Goal: Task Accomplishment & Management: Manage account settings

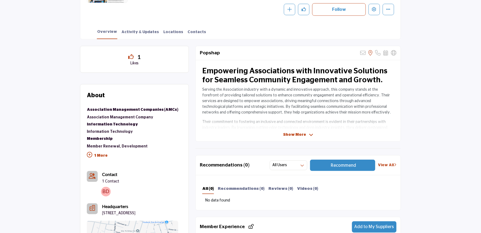
scroll to position [151, 0]
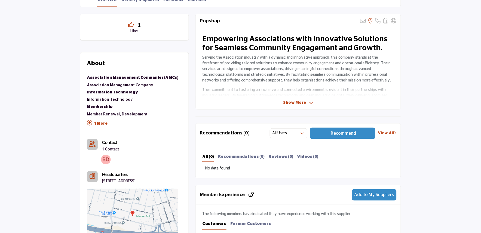
click at [97, 121] on p "1 More" at bounding box center [132, 124] width 91 height 12
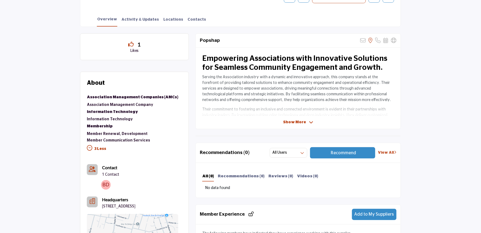
scroll to position [91, 0]
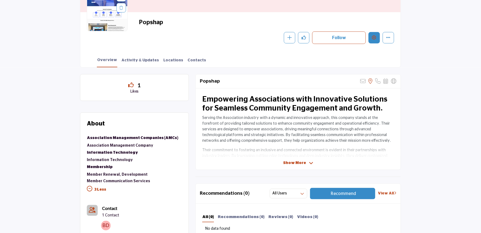
click at [376, 35] on button "Edit company" at bounding box center [373, 37] width 11 height 11
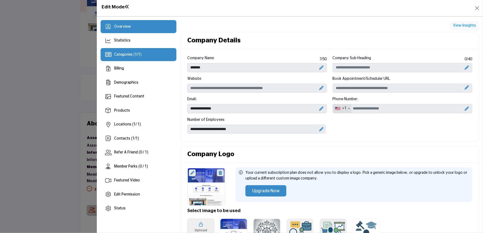
click at [123, 51] on div "Categories ( 1 / 1 )" at bounding box center [139, 54] width 76 height 13
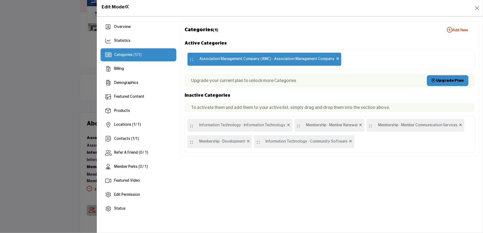
click at [48, 135] on div at bounding box center [241, 116] width 483 height 233
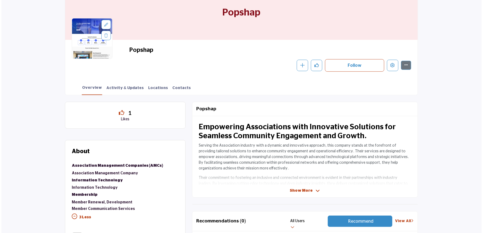
scroll to position [60, 0]
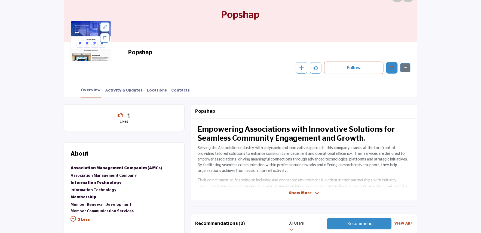
click at [390, 69] on icon "Edit company" at bounding box center [391, 68] width 4 height 4
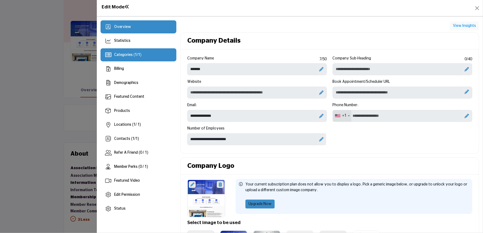
click at [123, 58] on div "Categories ( 1 / 1 )" at bounding box center [127, 55] width 27 height 6
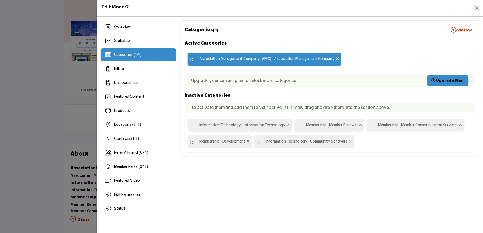
click at [454, 30] on icon "button" at bounding box center [453, 29] width 5 height 5
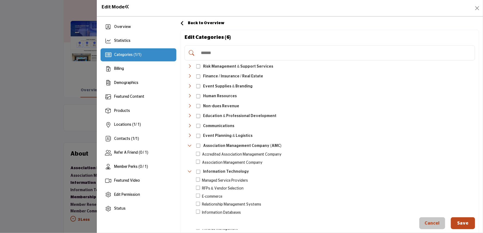
click at [134, 55] on span "Categories ( 1 / 1 )" at bounding box center [127, 55] width 27 height 4
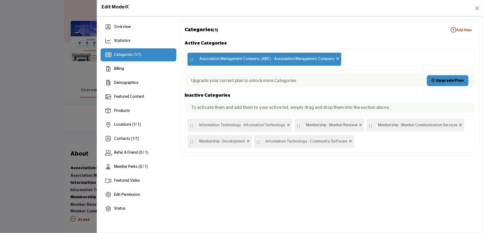
click at [453, 29] on icon "button" at bounding box center [453, 29] width 5 height 5
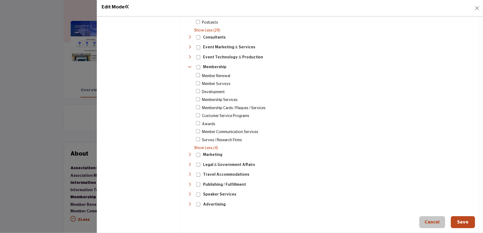
scroll to position [476, 0]
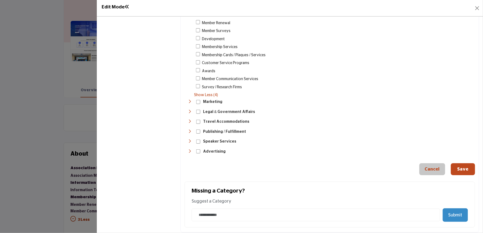
click at [460, 167] on button "Save" at bounding box center [463, 169] width 24 height 12
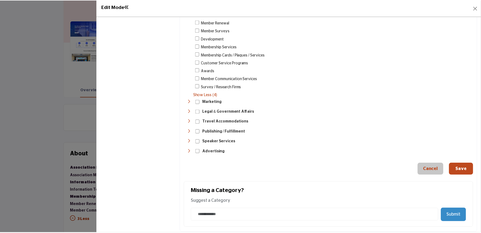
scroll to position [0, 0]
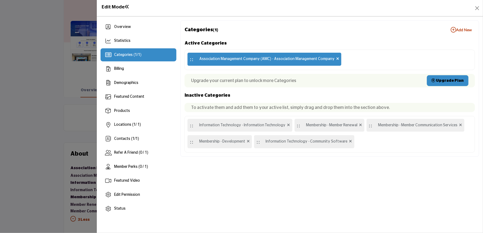
click at [12, 72] on div at bounding box center [241, 116] width 483 height 233
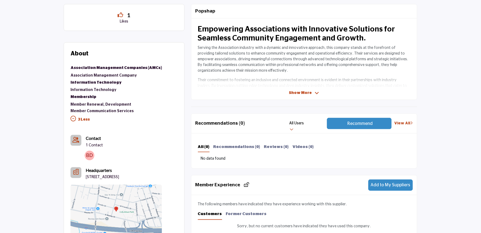
scroll to position [121, 0]
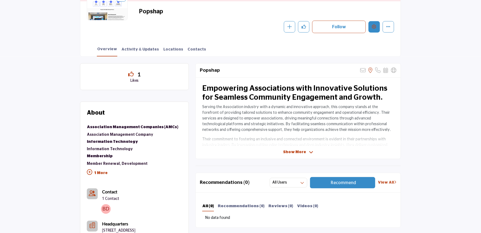
scroll to position [91, 0]
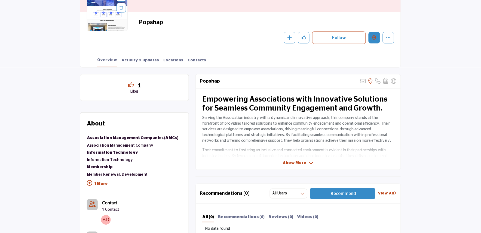
click at [374, 36] on icon "Edit company" at bounding box center [374, 37] width 4 height 4
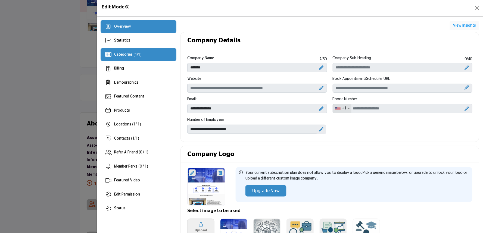
click at [138, 55] on span "Categories ( 1 / 1 )" at bounding box center [127, 55] width 27 height 4
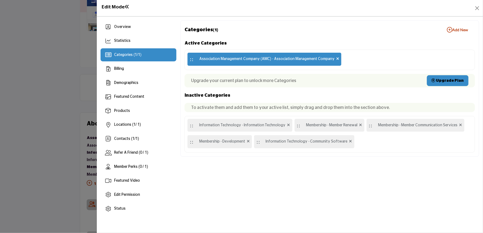
drag, startPoint x: 189, startPoint y: 126, endPoint x: 340, endPoint y: 66, distance: 162.6
click at [340, 66] on div "Active Categories :: Association Management Company (AMC) - Association Managem…" at bounding box center [330, 95] width 291 height 113
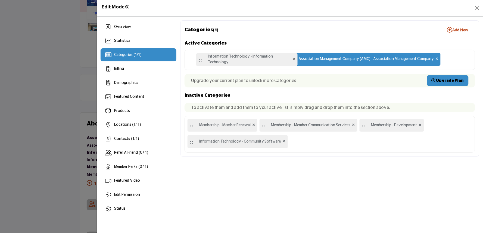
drag, startPoint x: 191, startPoint y: 125, endPoint x: 200, endPoint y: 59, distance: 66.9
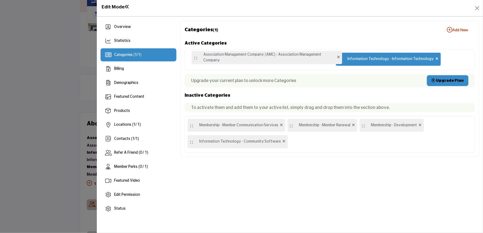
drag, startPoint x: 192, startPoint y: 143, endPoint x: 196, endPoint y: 58, distance: 84.9
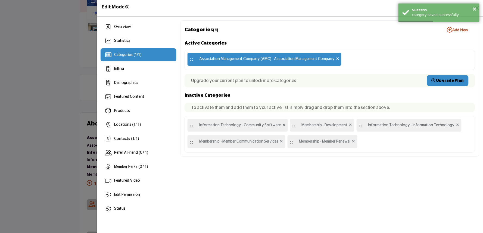
click at [45, 109] on div at bounding box center [241, 116] width 483 height 233
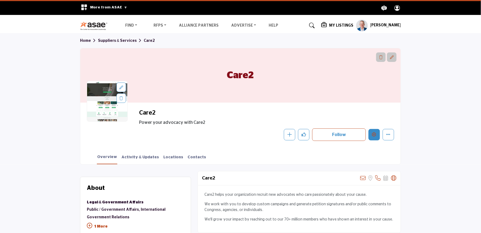
click at [374, 135] on icon "Edit company" at bounding box center [374, 134] width 4 height 4
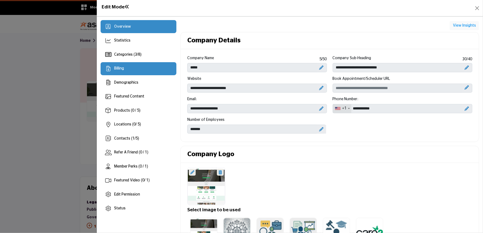
click at [131, 67] on div "Billing" at bounding box center [139, 68] width 76 height 13
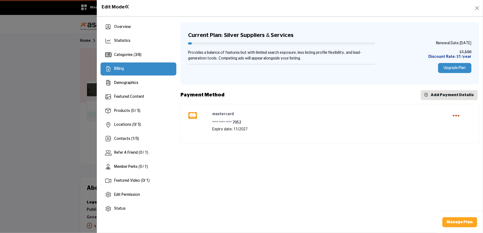
click at [456, 113] on icon "Payment Options" at bounding box center [456, 116] width 7 height 8
click at [233, 133] on div "mastercard Default **** **** **** 7052 Expiry date: 11/2027" at bounding box center [330, 124] width 241 height 24
drag, startPoint x: 210, startPoint y: 116, endPoint x: 252, endPoint y: 134, distance: 45.8
click at [252, 134] on div "mastercard Default **** **** **** 7052 Expiry date: 11/2027 Set as Default Dele…" at bounding box center [329, 124] width 289 height 24
click at [287, 121] on h6 "**** **** **** 7052" at bounding box center [329, 122] width 235 height 5
